Goal: Task Accomplishment & Management: Use online tool/utility

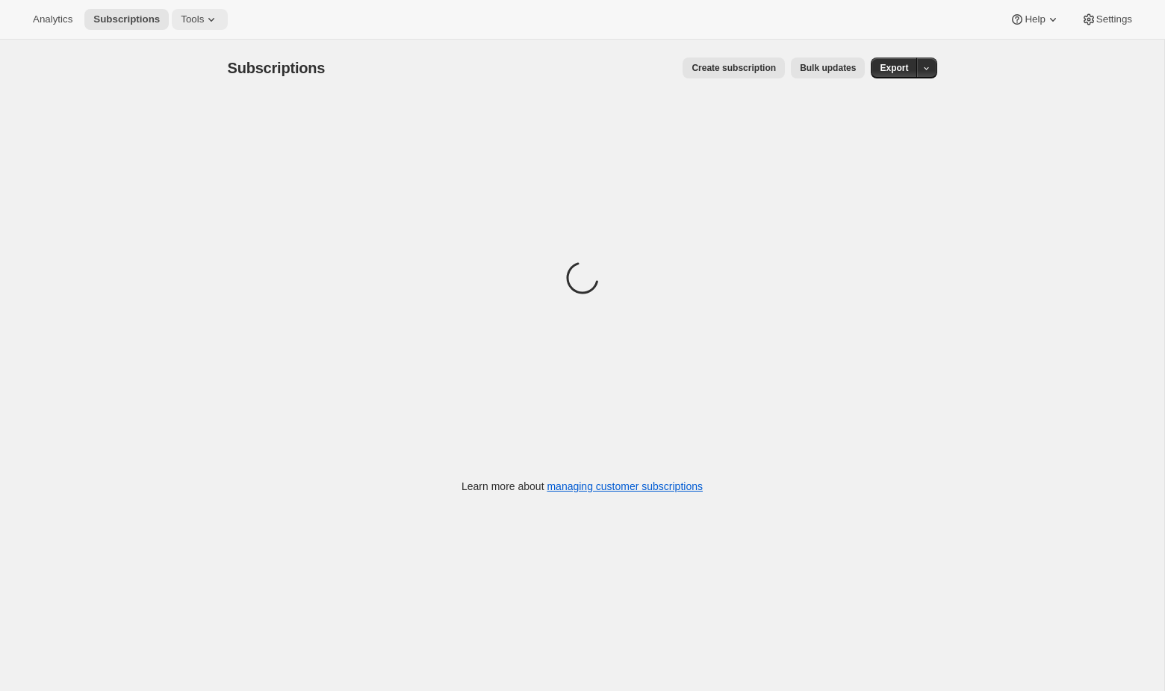
click at [203, 16] on span "Tools" at bounding box center [192, 19] width 23 height 12
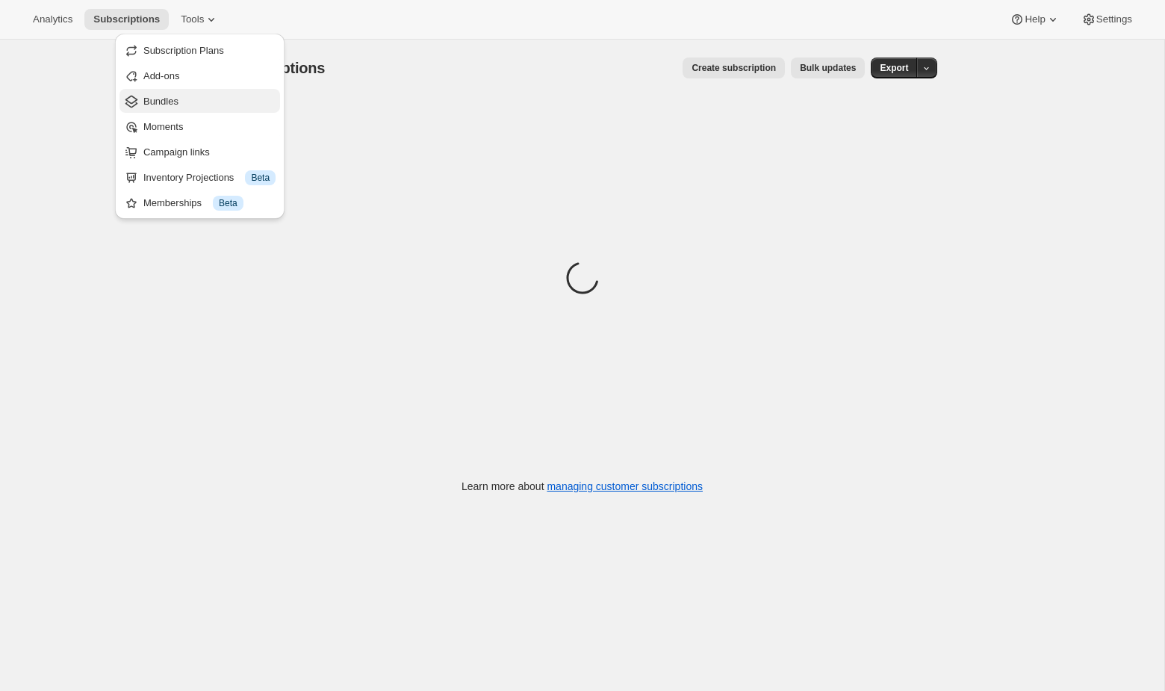
click at [174, 101] on span "Bundles" at bounding box center [160, 101] width 35 height 11
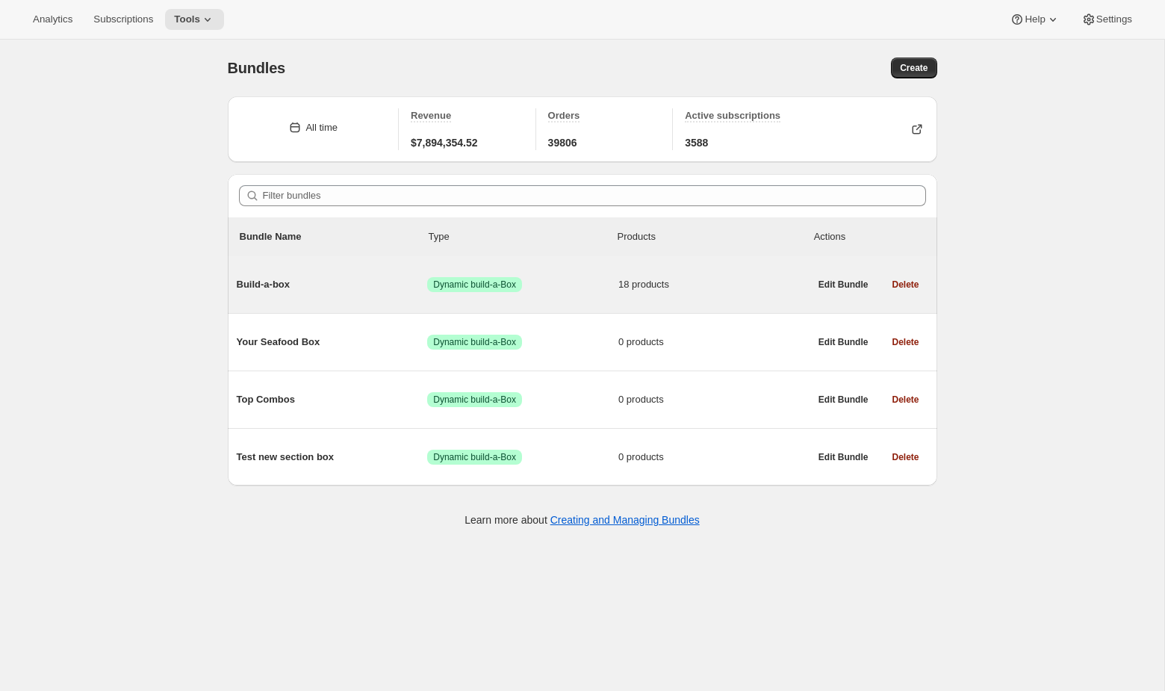
click at [564, 298] on div "Build-a-box Success Dynamic build-a-Box 18 products" at bounding box center [523, 284] width 573 height 39
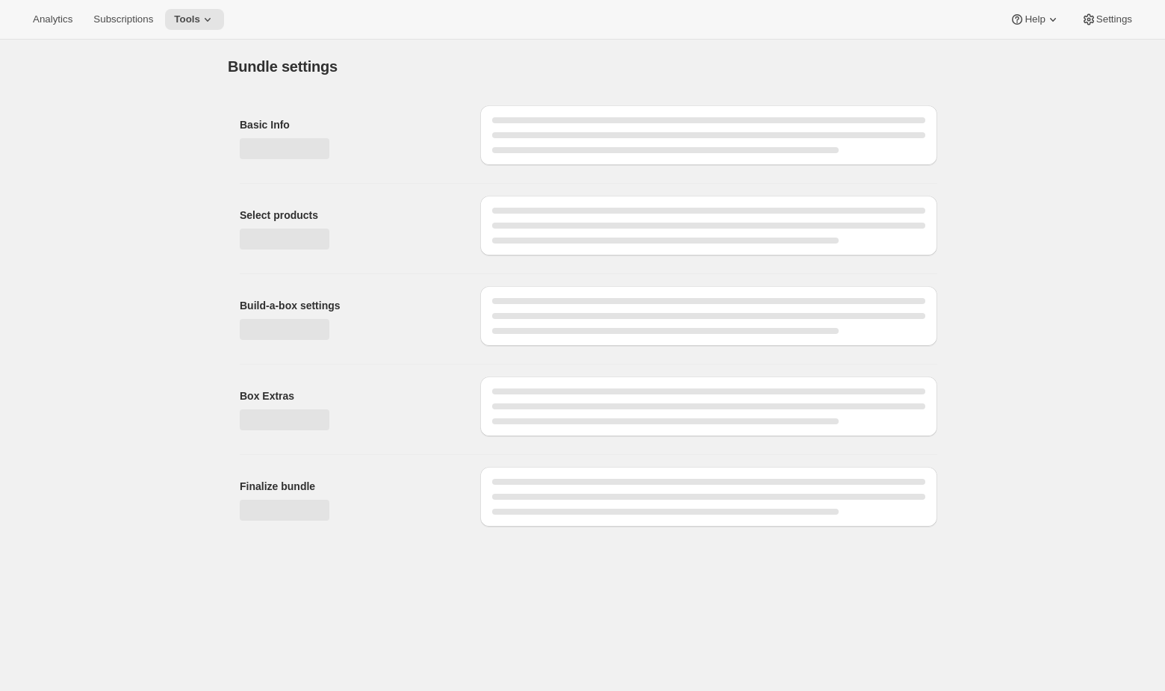
type input "Build-a-box"
checkbox input "true"
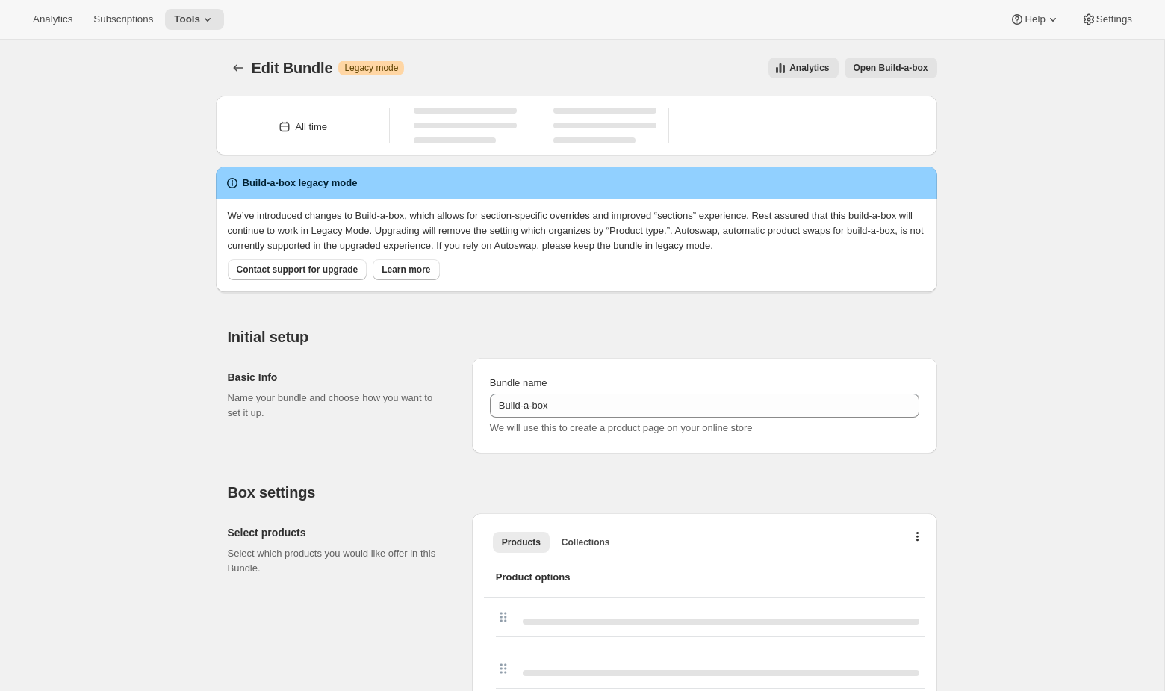
click at [906, 69] on span "Open Build-a-box" at bounding box center [890, 68] width 75 height 12
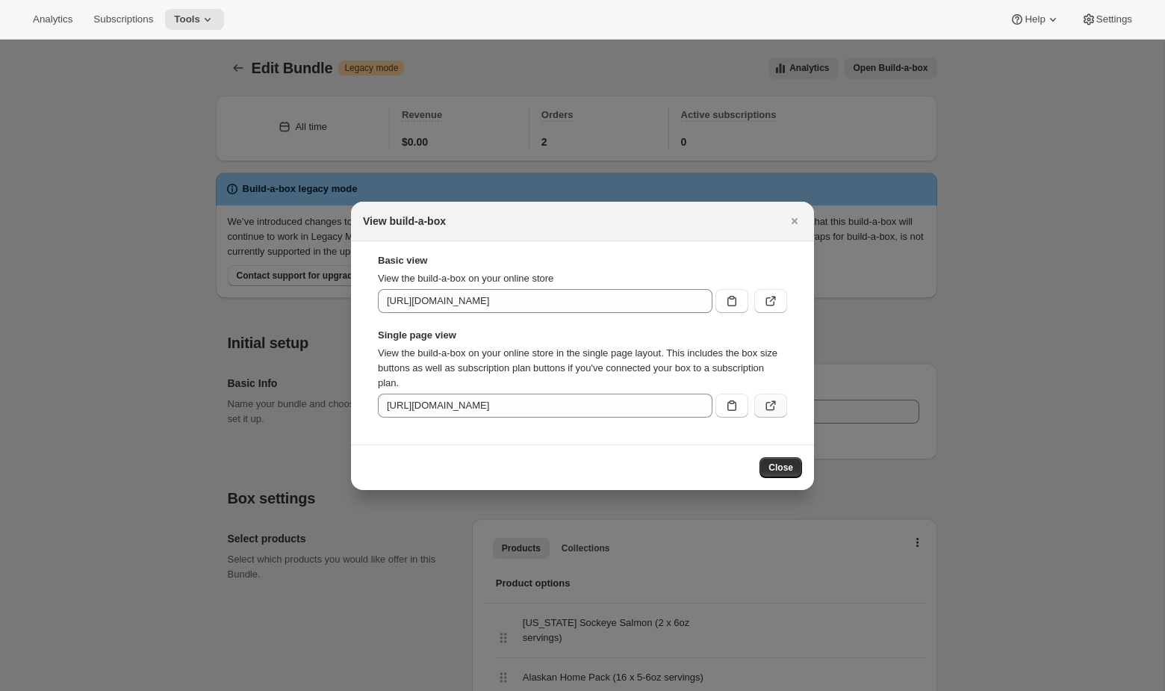
click at [782, 394] on button ":r36:" at bounding box center [770, 405] width 33 height 24
